Goal: Task Accomplishment & Management: Manage account settings

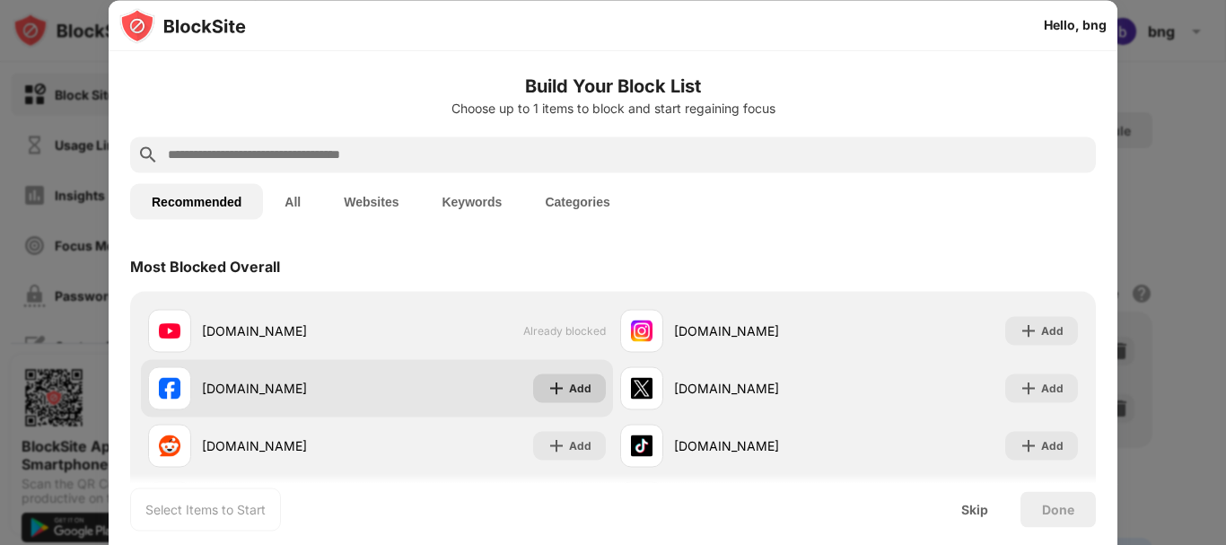
click at [575, 397] on div "Add" at bounding box center [580, 388] width 22 height 18
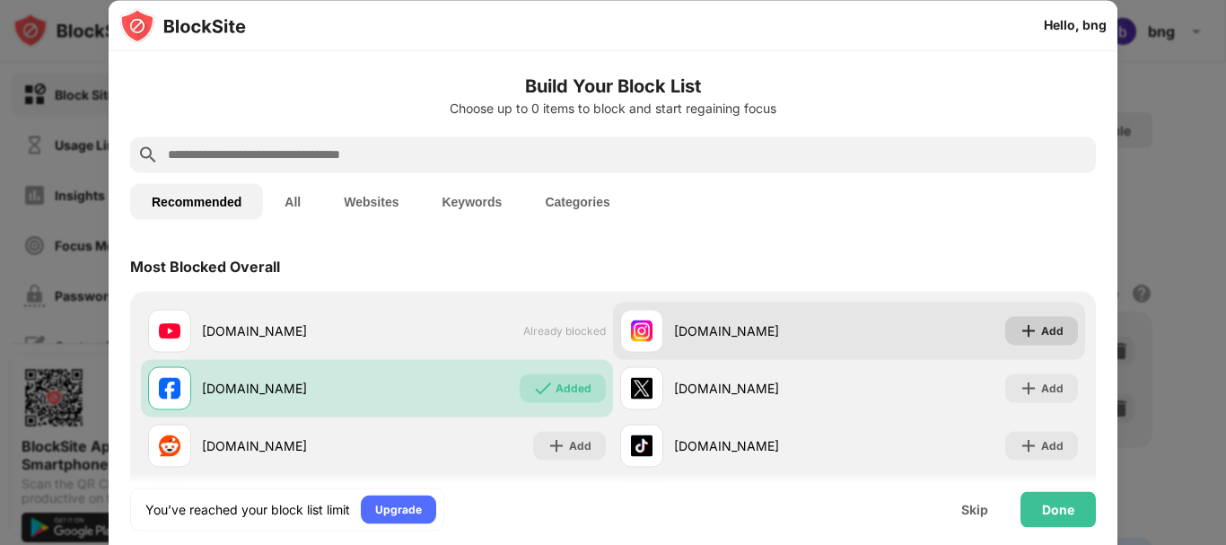
click at [1042, 329] on div "Add" at bounding box center [1052, 330] width 22 height 18
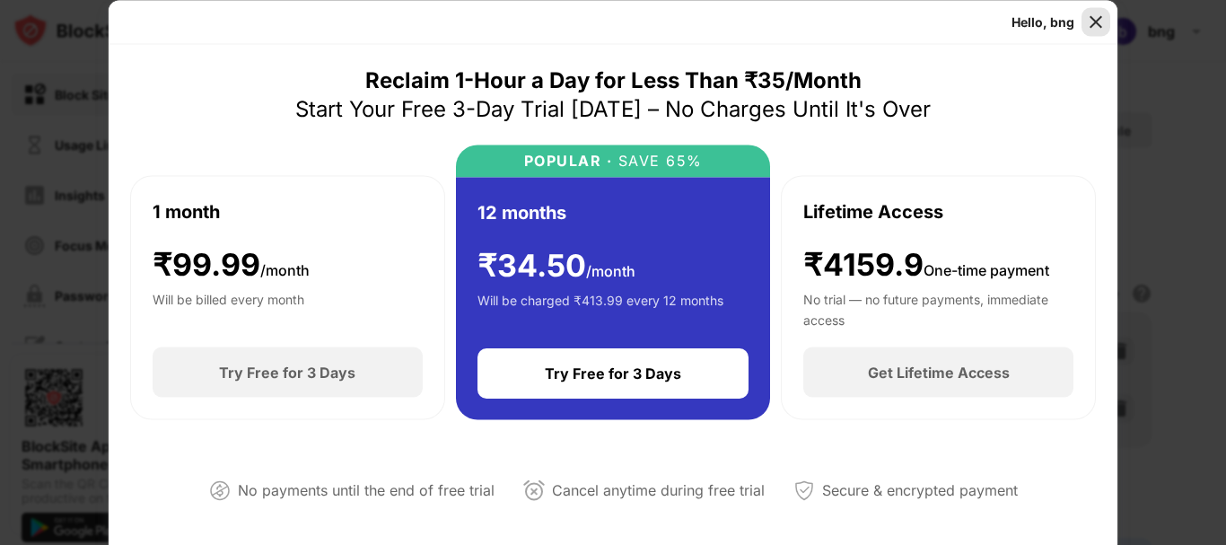
click at [1089, 19] on img at bounding box center [1096, 22] width 18 height 18
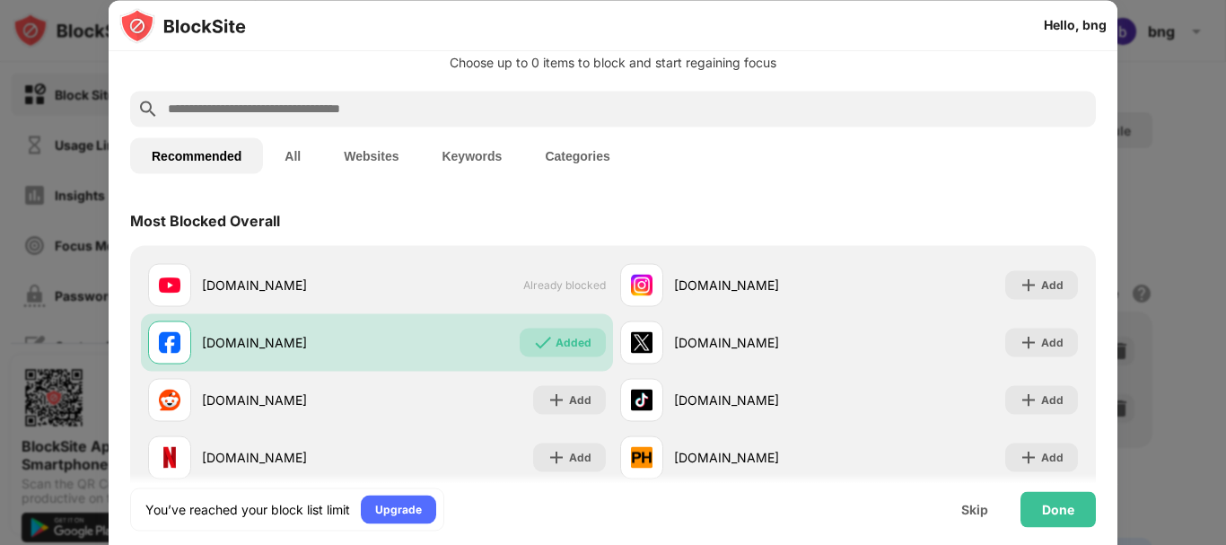
scroll to position [180, 0]
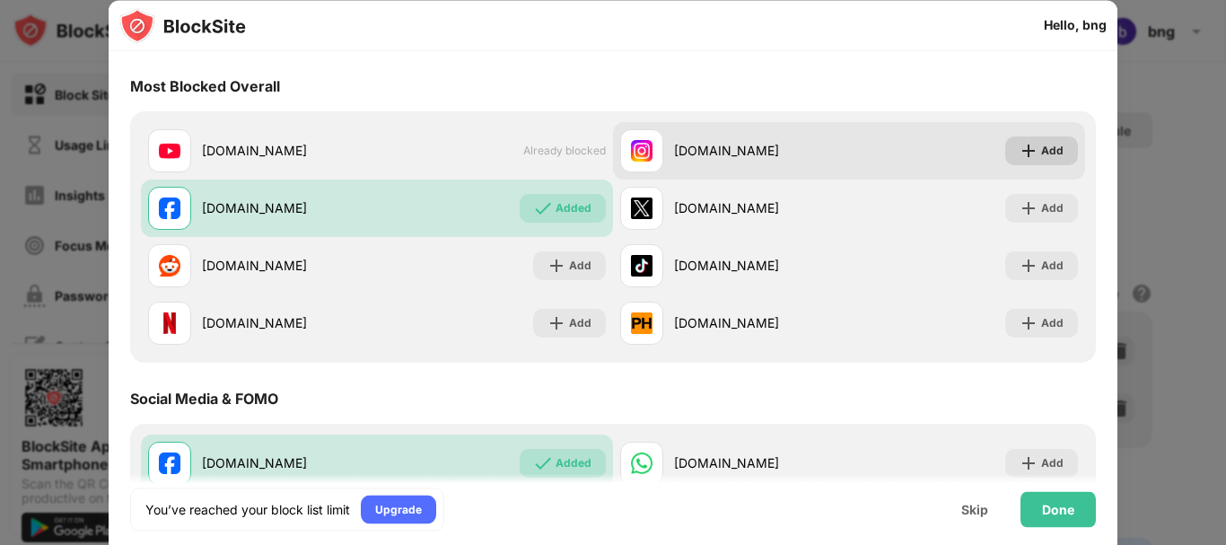
click at [1046, 145] on div "Add" at bounding box center [1052, 151] width 22 height 18
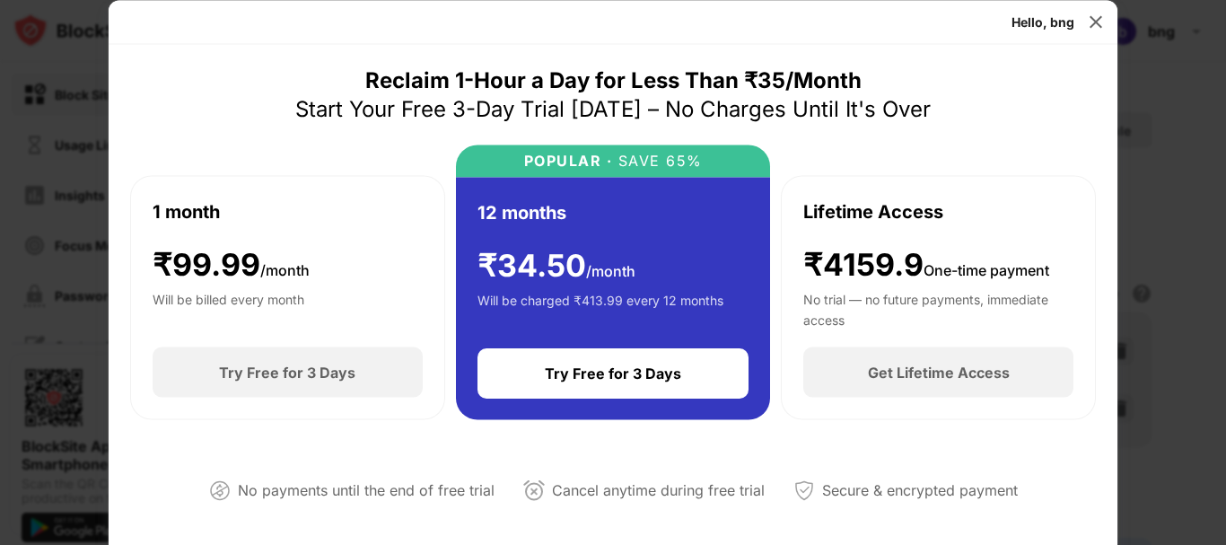
click at [1095, 25] on img at bounding box center [1096, 22] width 18 height 18
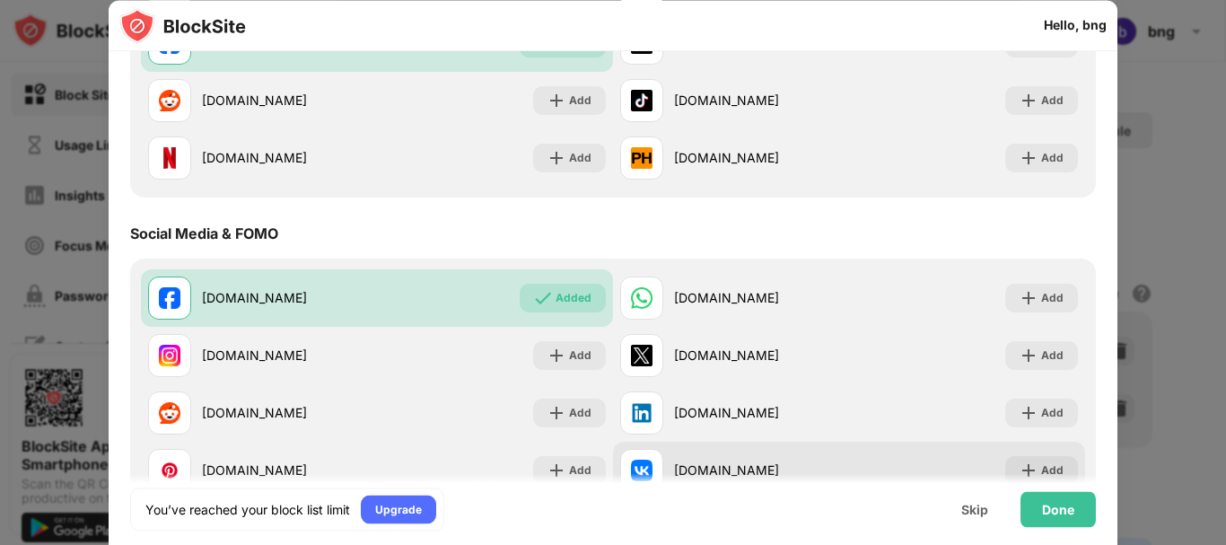
scroll to position [359, 0]
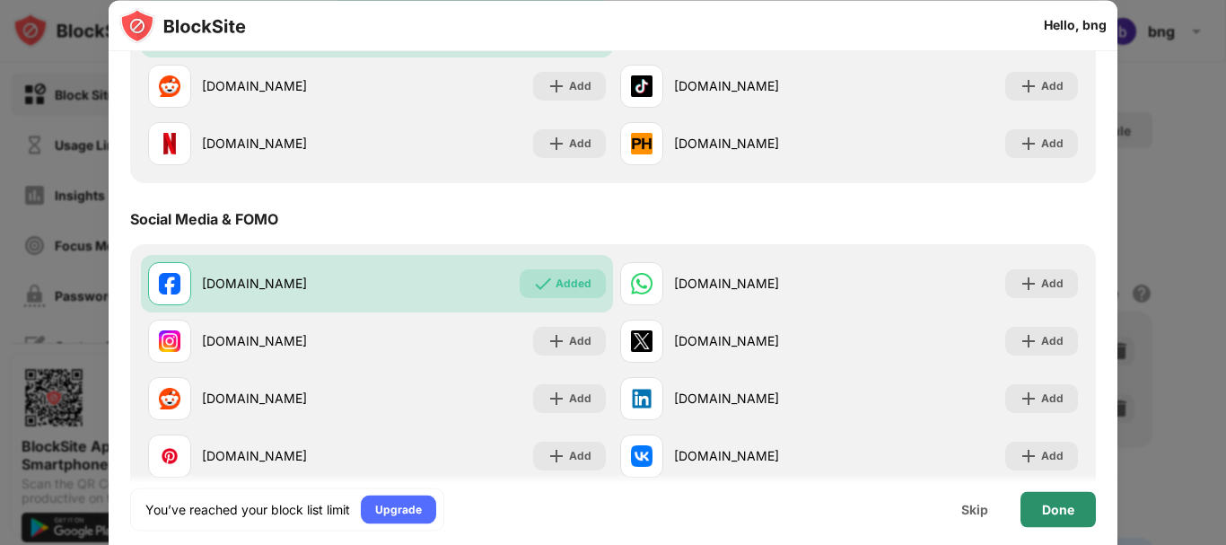
click at [1074, 509] on div "Done" at bounding box center [1058, 509] width 32 height 14
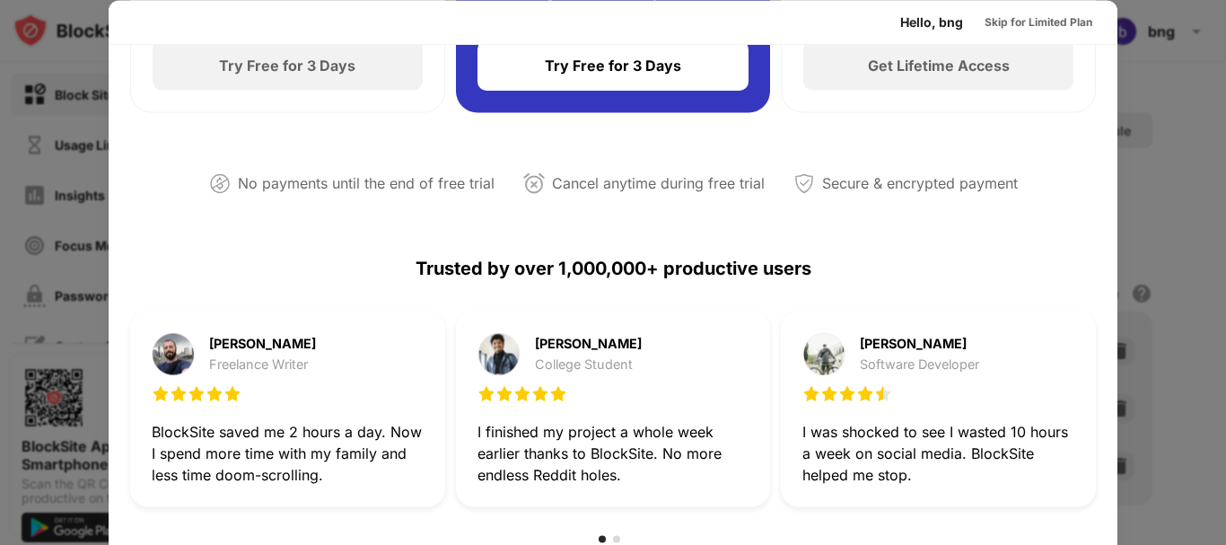
scroll to position [0, 0]
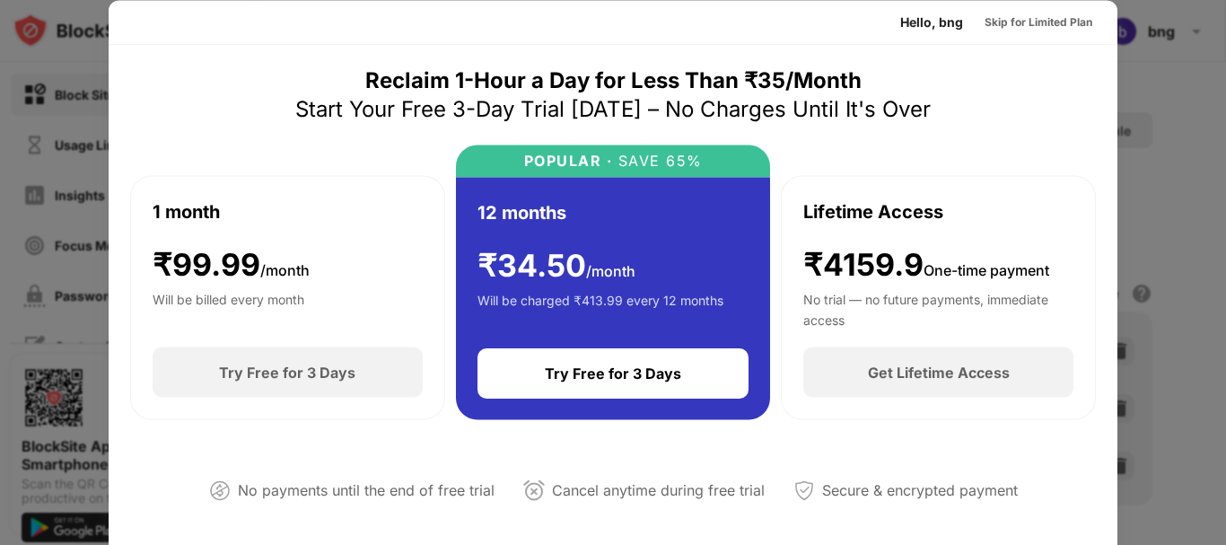
click at [1188, 119] on div at bounding box center [613, 272] width 1226 height 545
